Goal: Task Accomplishment & Management: Complete application form

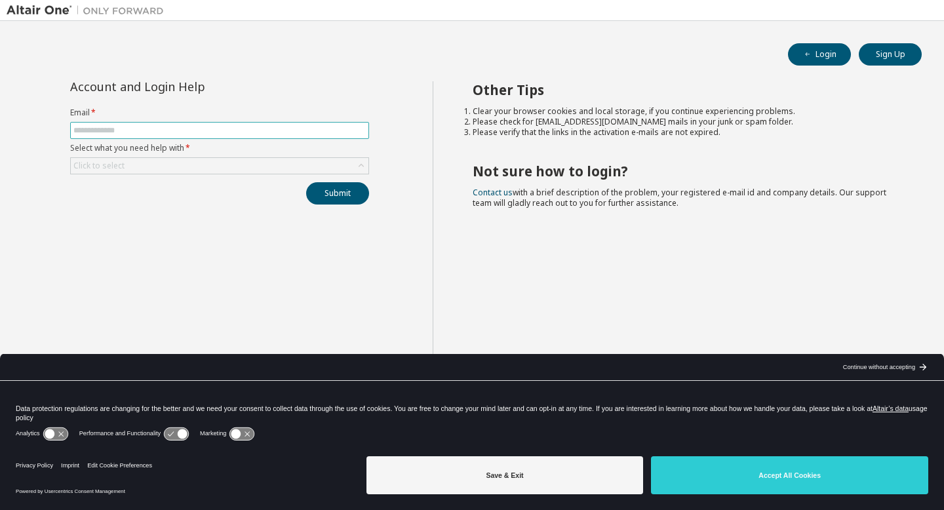
click at [268, 132] on input "text" at bounding box center [219, 130] width 292 height 10
type input "**********"
click at [232, 173] on div "Click to select" at bounding box center [220, 166] width 298 height 16
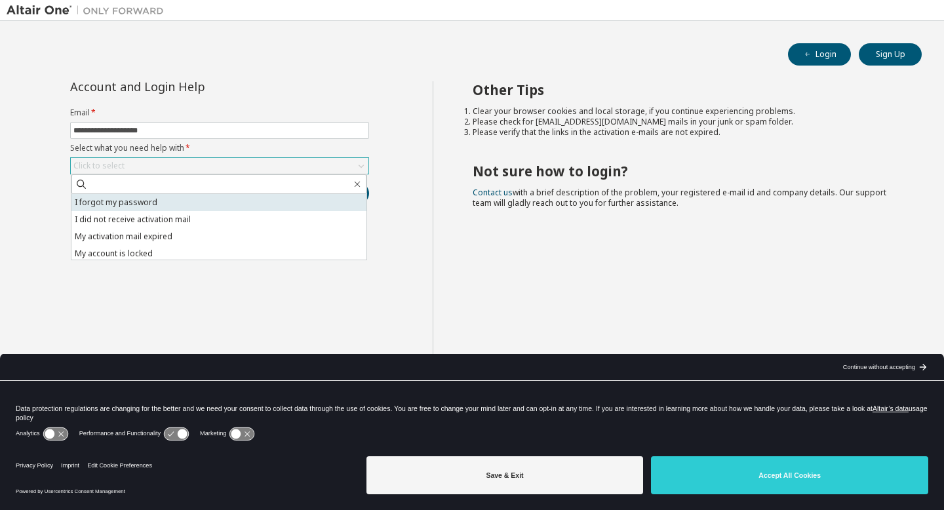
click at [193, 199] on li "I forgot my password" at bounding box center [218, 202] width 295 height 17
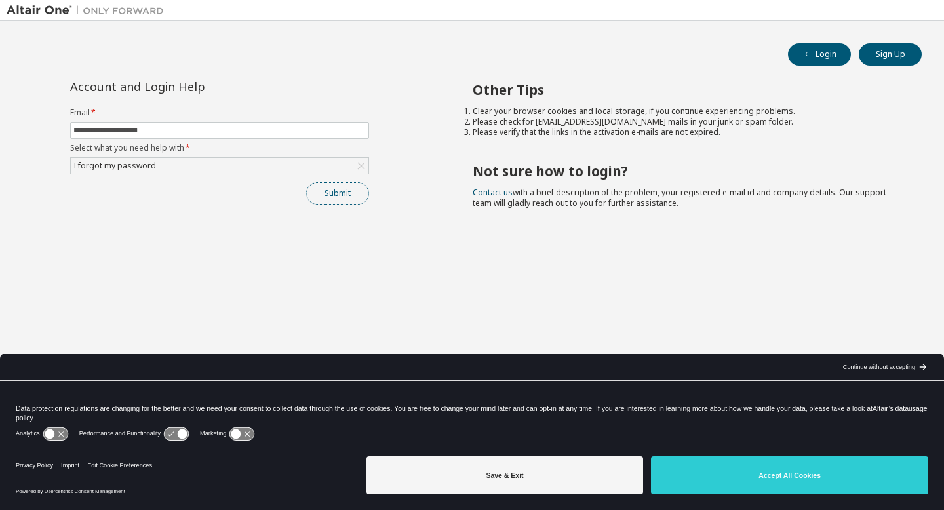
click at [341, 191] on button "Submit" at bounding box center [337, 193] width 63 height 22
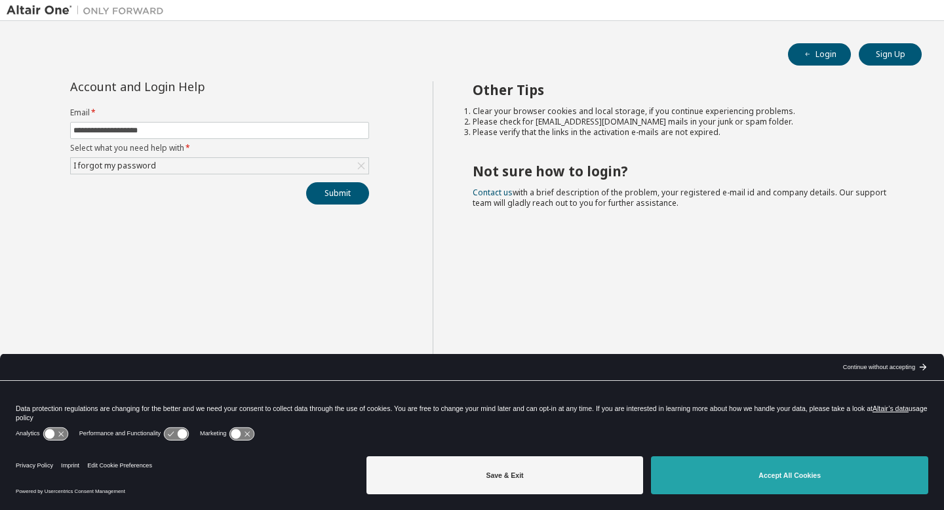
click at [722, 469] on button "Accept All Cookies" at bounding box center [789, 475] width 277 height 38
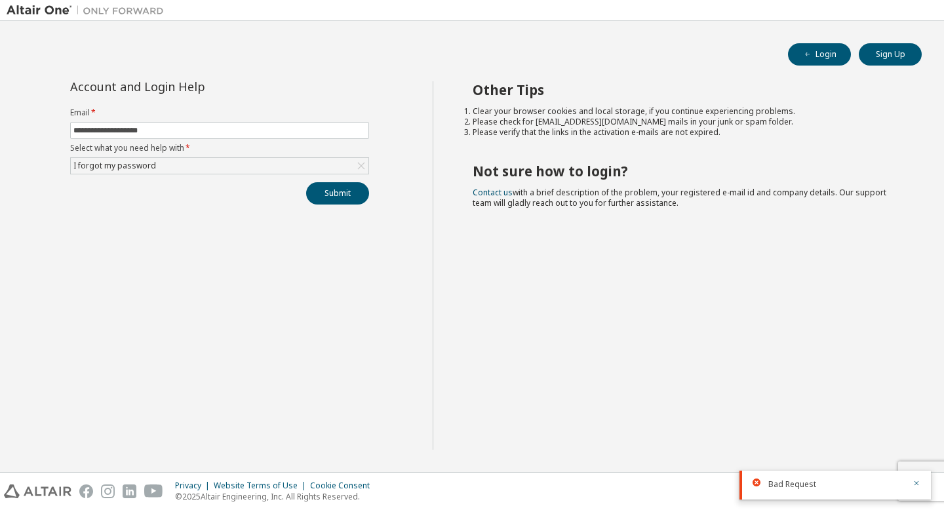
click at [281, 199] on div "Submit" at bounding box center [219, 193] width 299 height 22
click at [328, 191] on button "Submit" at bounding box center [337, 193] width 63 height 22
click at [891, 57] on button "Sign Up" at bounding box center [890, 54] width 63 height 22
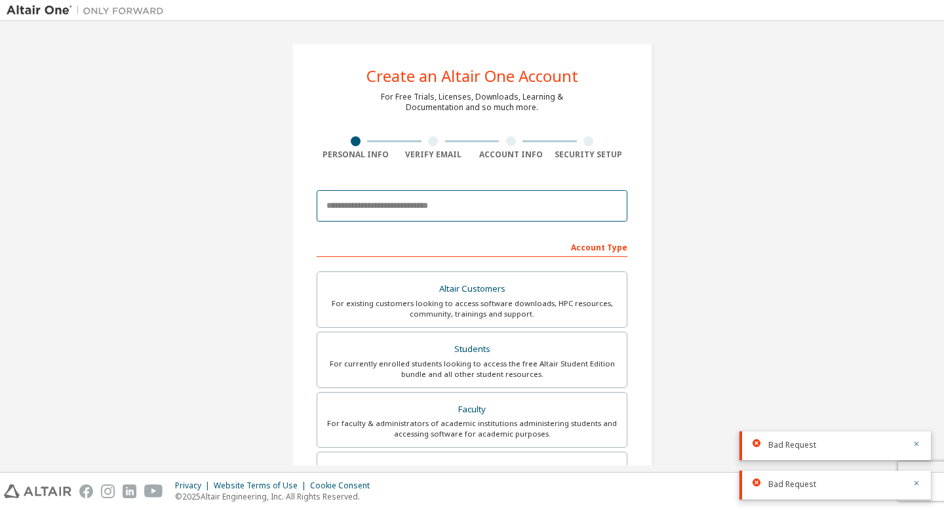
click at [510, 209] on input "email" at bounding box center [472, 205] width 311 height 31
